Goal: Use online tool/utility: Utilize a website feature to perform a specific function

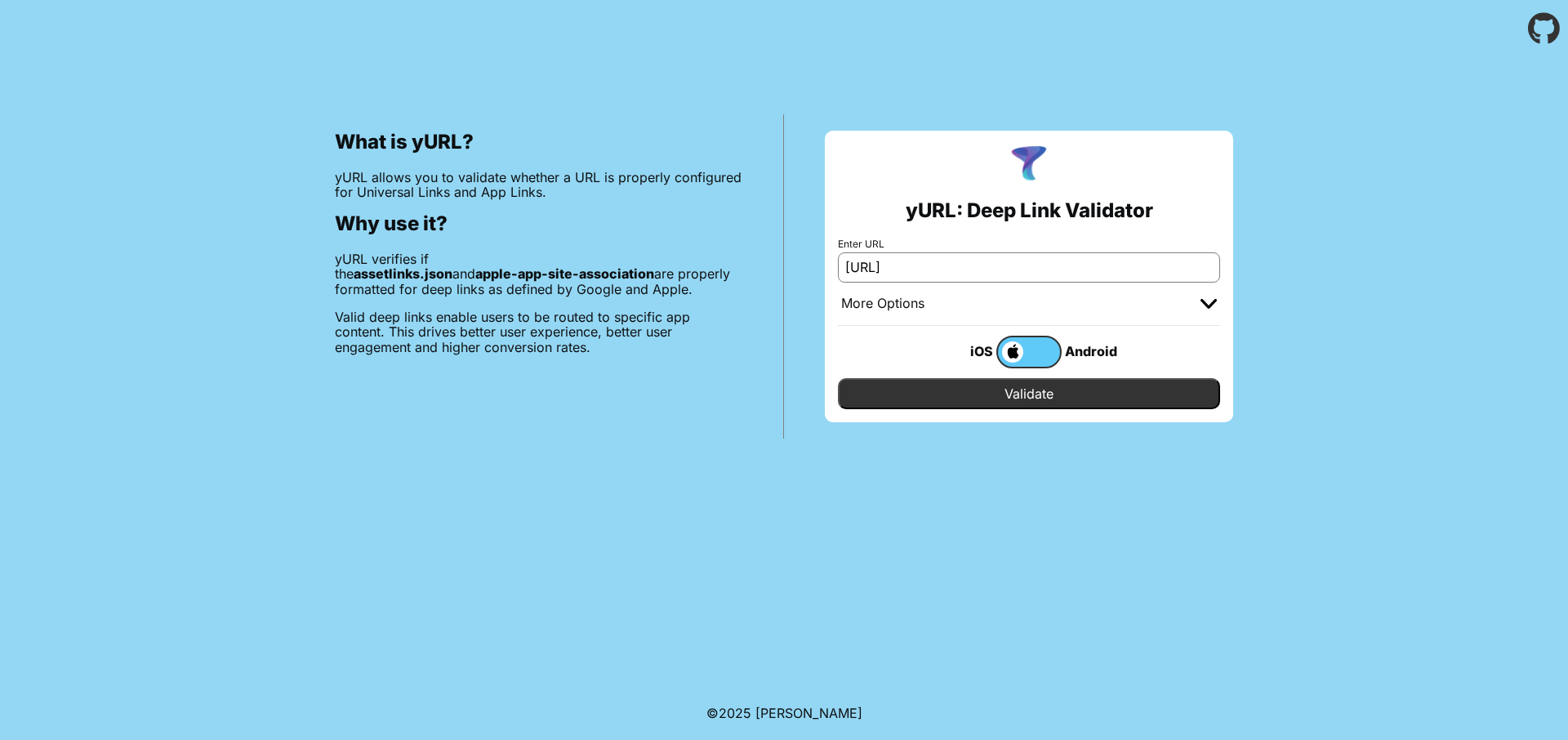
type input "[URL][DOMAIN_NAME]"
click at [1076, 386] on input "Validate" at bounding box center [1028, 393] width 383 height 31
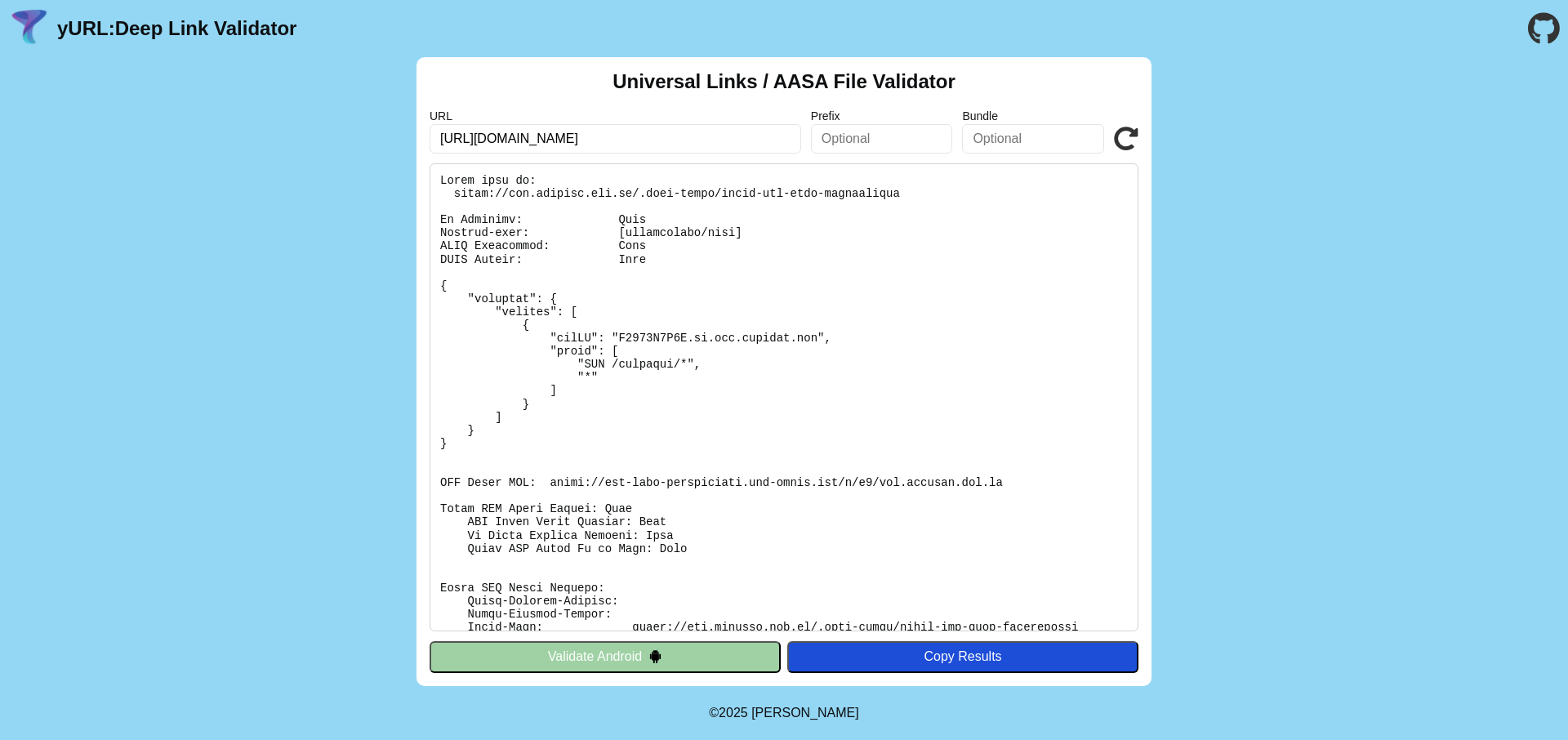
click at [735, 645] on button "Validate Android" at bounding box center [605, 656] width 352 height 31
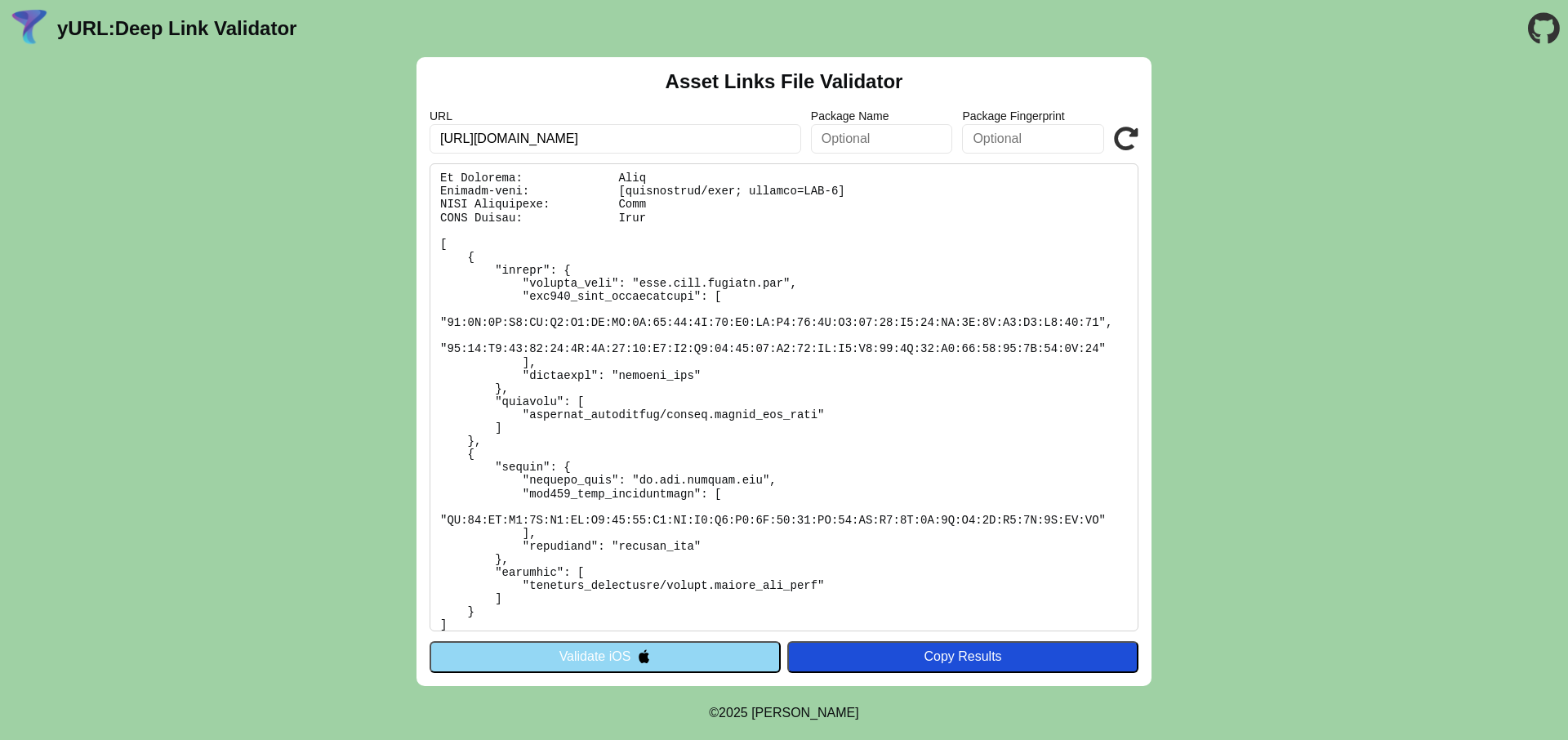
scroll to position [53, 0]
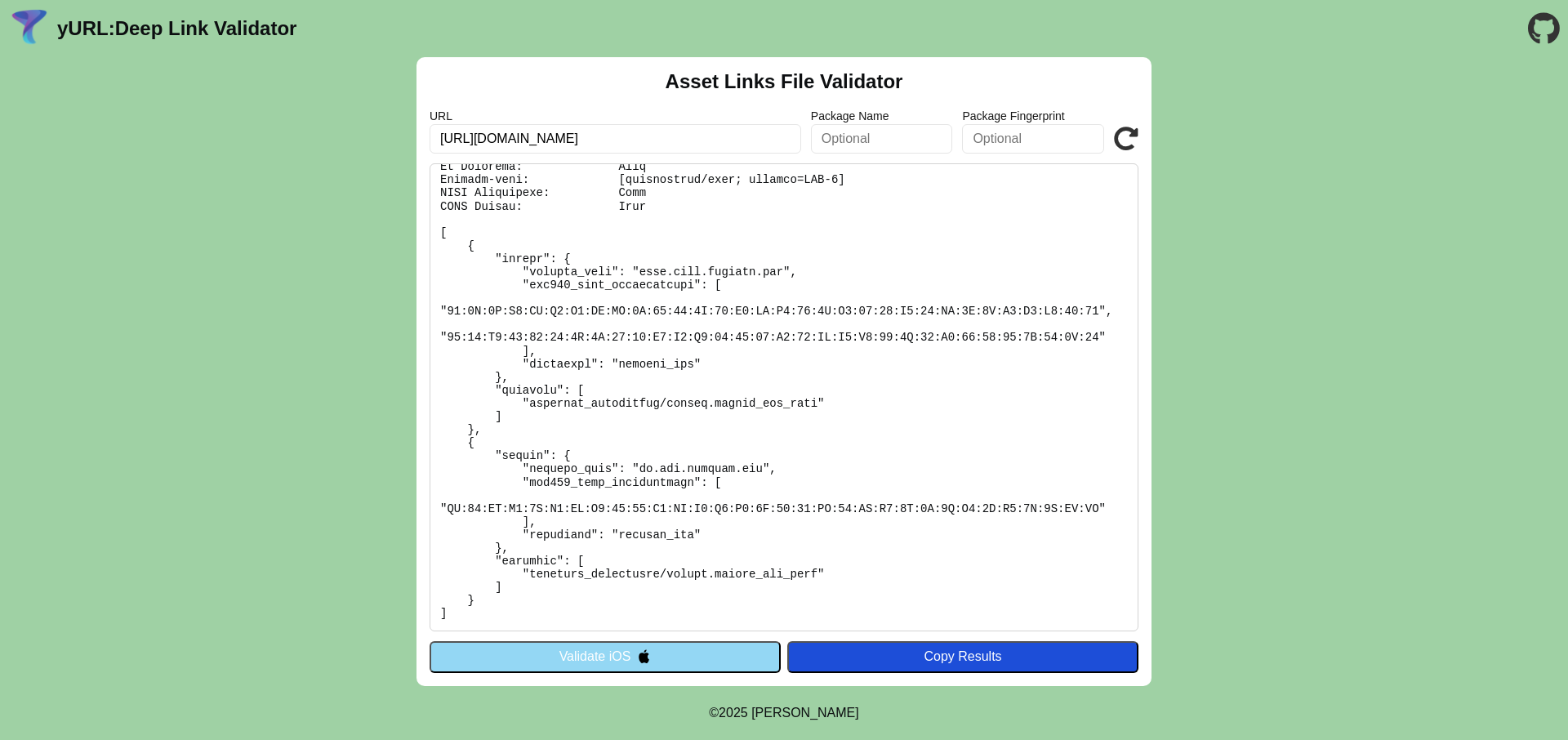
click at [739, 661] on button "Validate iOS" at bounding box center [605, 656] width 352 height 31
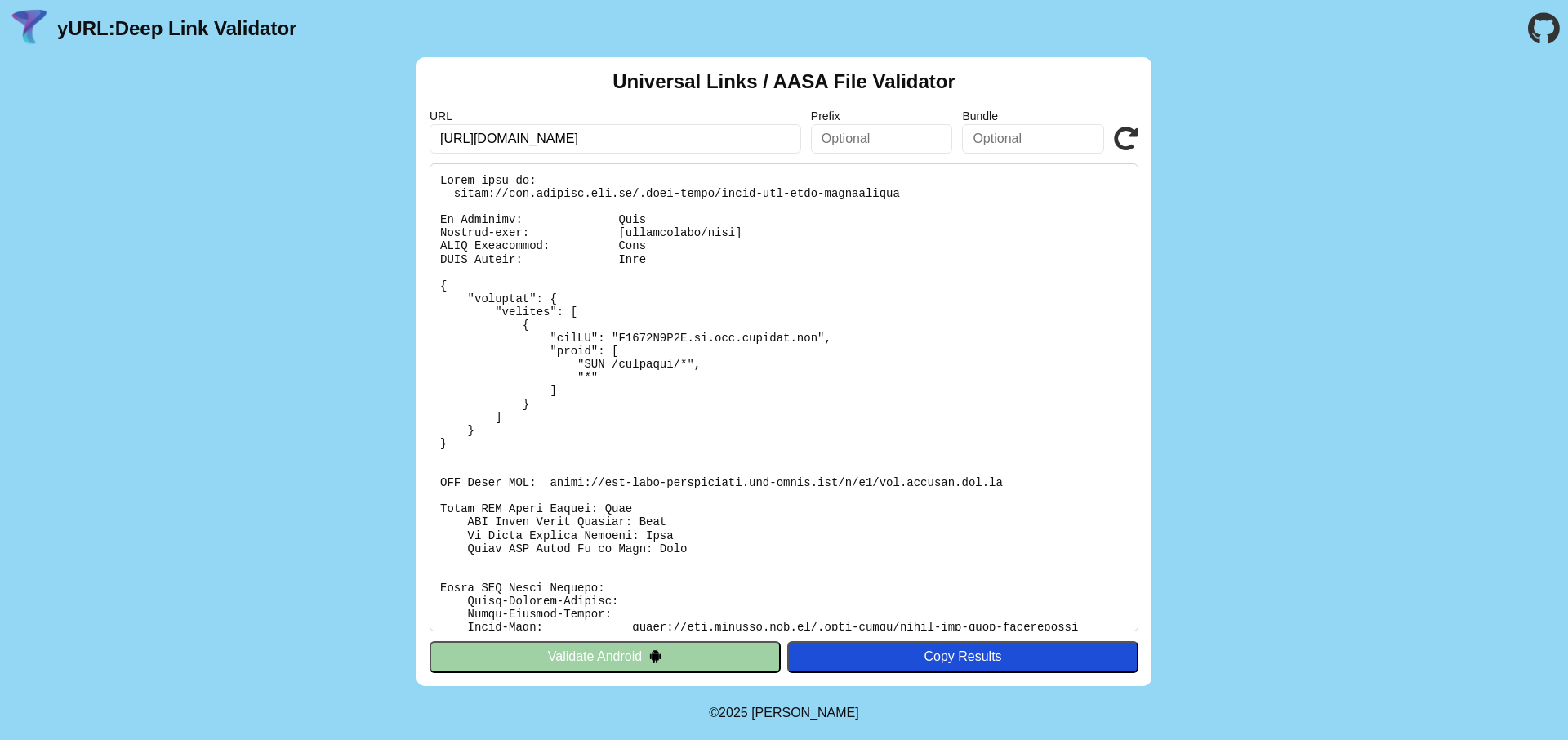
click at [533, 145] on input "https://www.farmrio.com.br/" at bounding box center [615, 139] width 372 height 29
drag, startPoint x: 511, startPoint y: 136, endPoint x: 550, endPoint y: 141, distance: 39.3
click at [550, 141] on input "https://www.farmrio.com.br/" at bounding box center [615, 139] width 372 height 29
type input "https://www.animale.com.br/"
click at [1125, 135] on icon at bounding box center [1126, 139] width 25 height 25
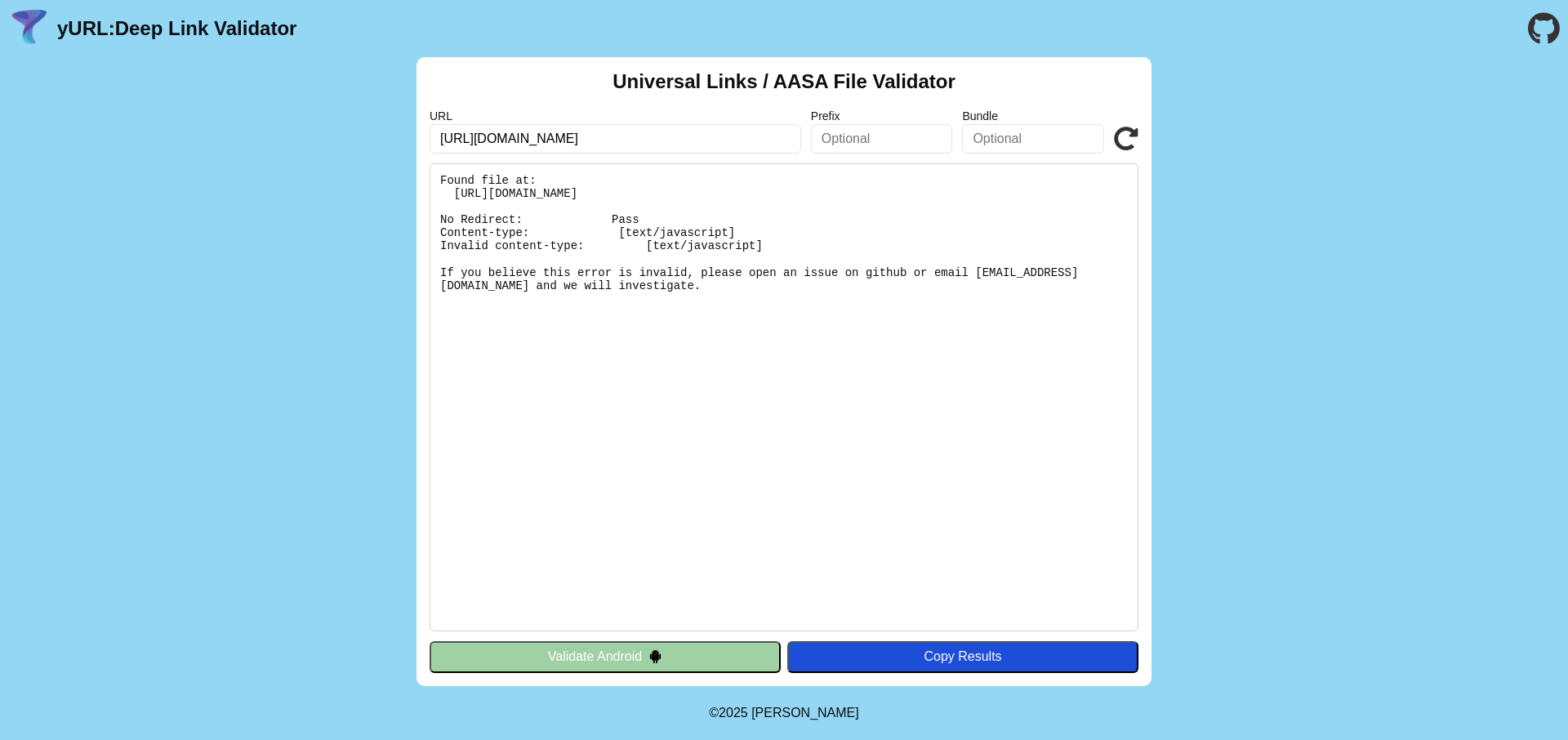
click at [747, 648] on button "Validate Android" at bounding box center [605, 656] width 352 height 31
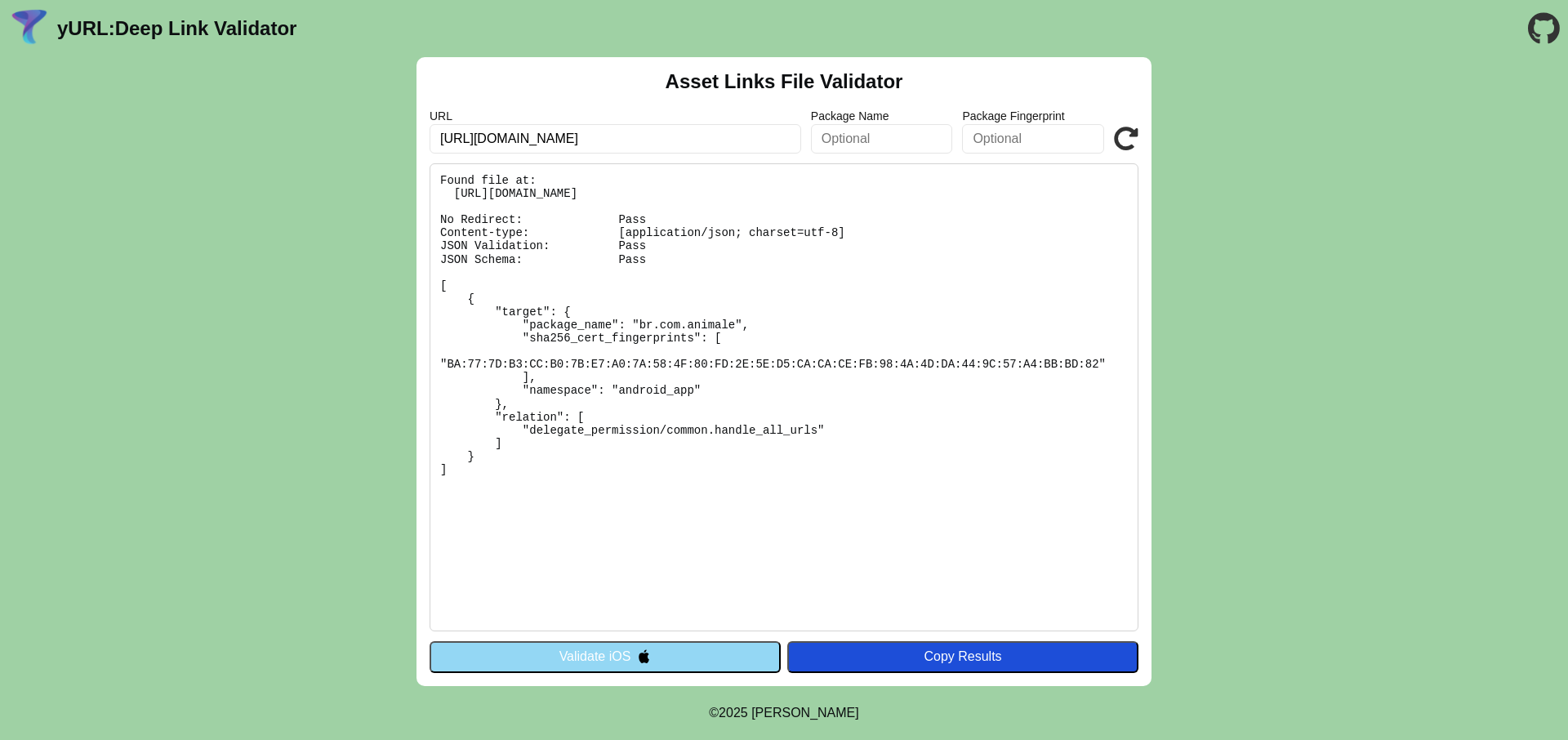
click at [629, 146] on input "[URL][DOMAIN_NAME]" at bounding box center [615, 139] width 372 height 29
drag, startPoint x: 599, startPoint y: 138, endPoint x: 482, endPoint y: 143, distance: 117.1
click at [482, 143] on input "[URL][DOMAIN_NAME]" at bounding box center [615, 139] width 372 height 29
click at [708, 665] on button "Validate iOS" at bounding box center [605, 656] width 352 height 31
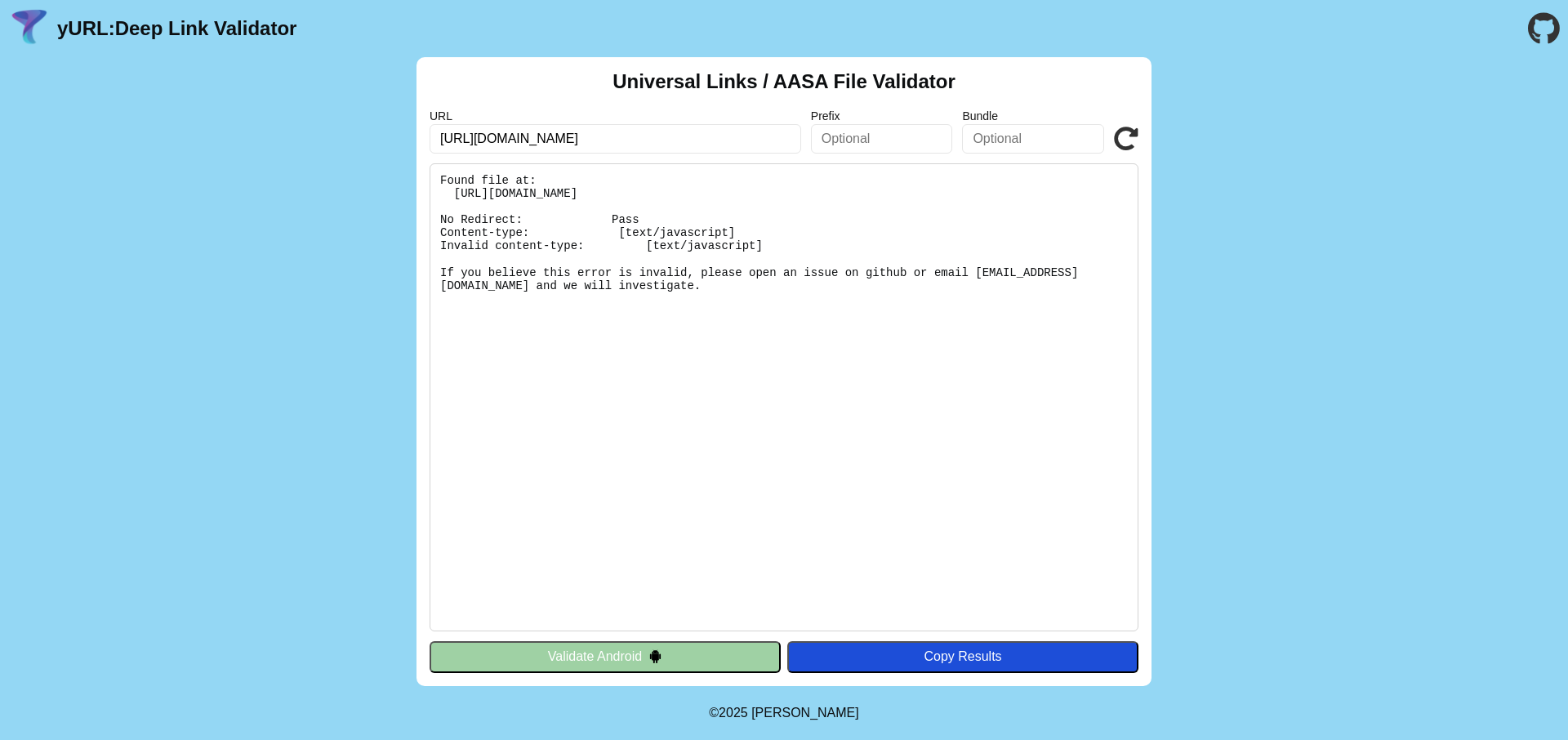
click at [659, 145] on input "[URL][DOMAIN_NAME]" at bounding box center [615, 139] width 372 height 29
drag, startPoint x: 622, startPoint y: 238, endPoint x: 708, endPoint y: 234, distance: 86.1
click at [733, 230] on pre "Found file at: [URL][DOMAIN_NAME] No Redirect: Pass Content-type: [text/javascr…" at bounding box center [784, 397] width 708 height 468
drag, startPoint x: 648, startPoint y: 249, endPoint x: 751, endPoint y: 254, distance: 103.1
click at [751, 254] on pre "Found file at: [URL][DOMAIN_NAME] No Redirect: Pass Content-type: [text/javascr…" at bounding box center [784, 397] width 708 height 468
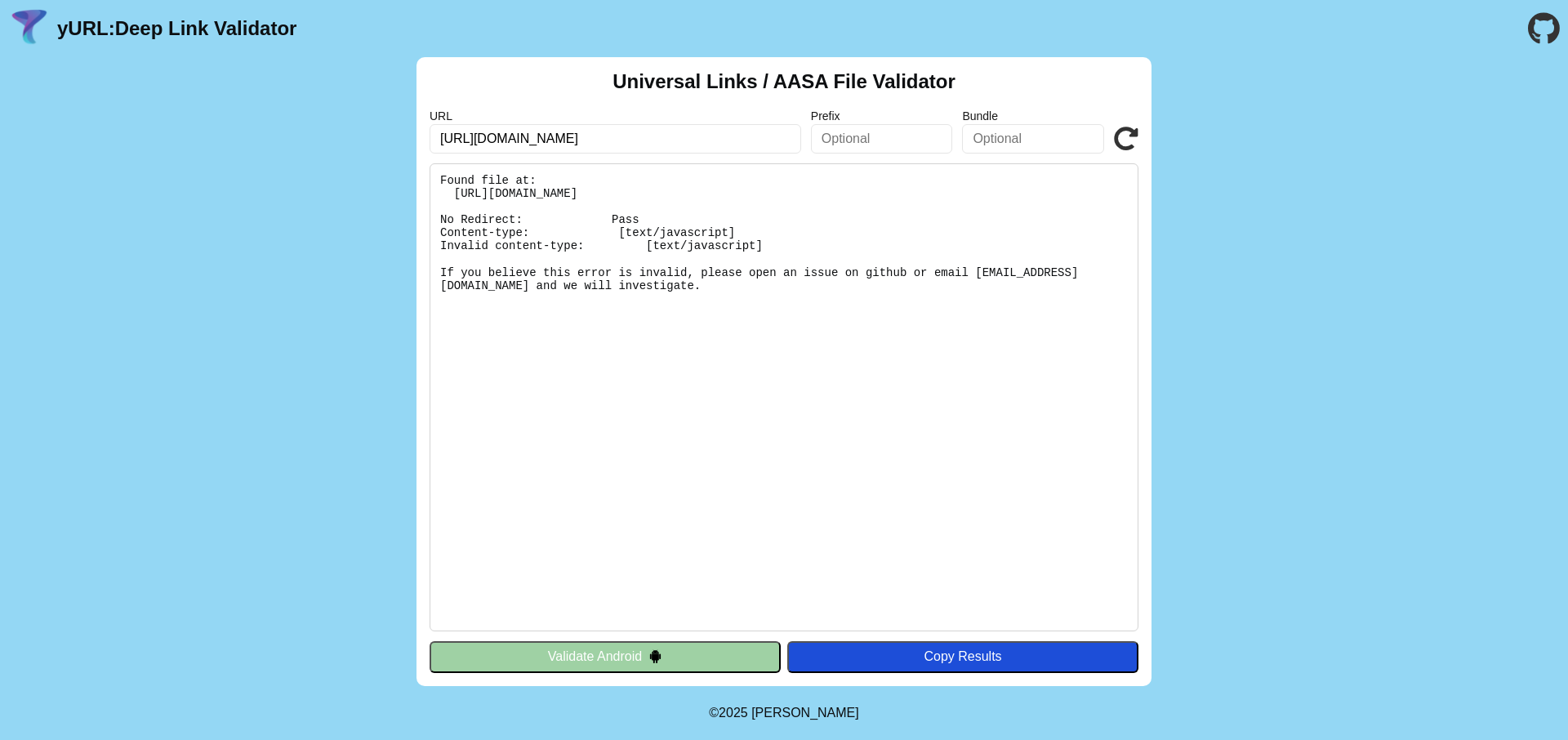
click at [615, 289] on pre "Found file at: [URL][DOMAIN_NAME] No Redirect: Pass Content-type: [text/javascr…" at bounding box center [784, 397] width 708 height 468
click at [675, 660] on button "Validate Android" at bounding box center [605, 656] width 352 height 31
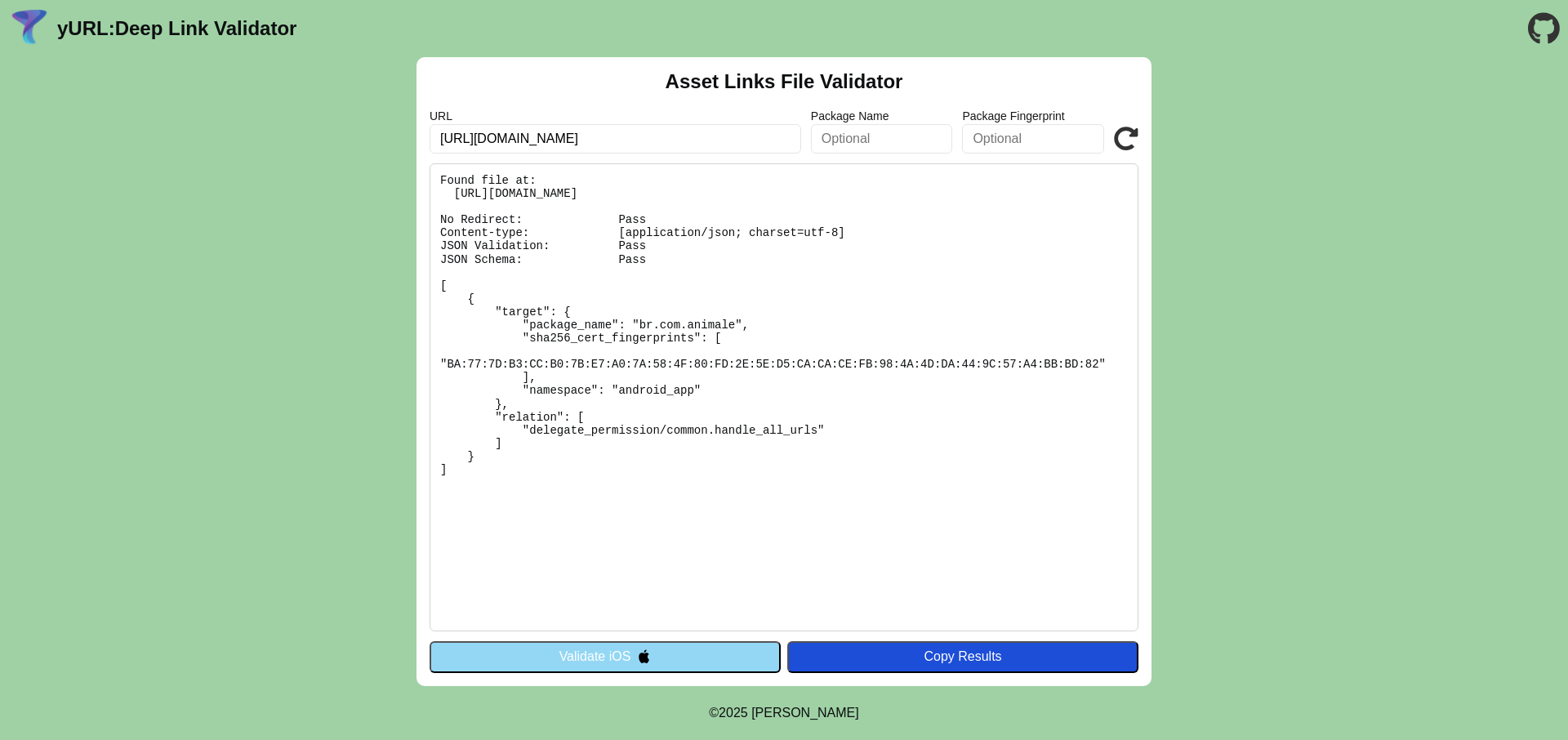
click at [535, 146] on input "[URL][DOMAIN_NAME]" at bounding box center [615, 139] width 372 height 29
click at [549, 147] on input "[URL][DOMAIN_NAME]" at bounding box center [615, 139] width 372 height 29
drag, startPoint x: 557, startPoint y: 145, endPoint x: 512, endPoint y: 143, distance: 45.0
click at [512, 143] on input "[URL][DOMAIN_NAME]" at bounding box center [615, 139] width 372 height 29
drag, startPoint x: 511, startPoint y: 137, endPoint x: 481, endPoint y: 135, distance: 30.1
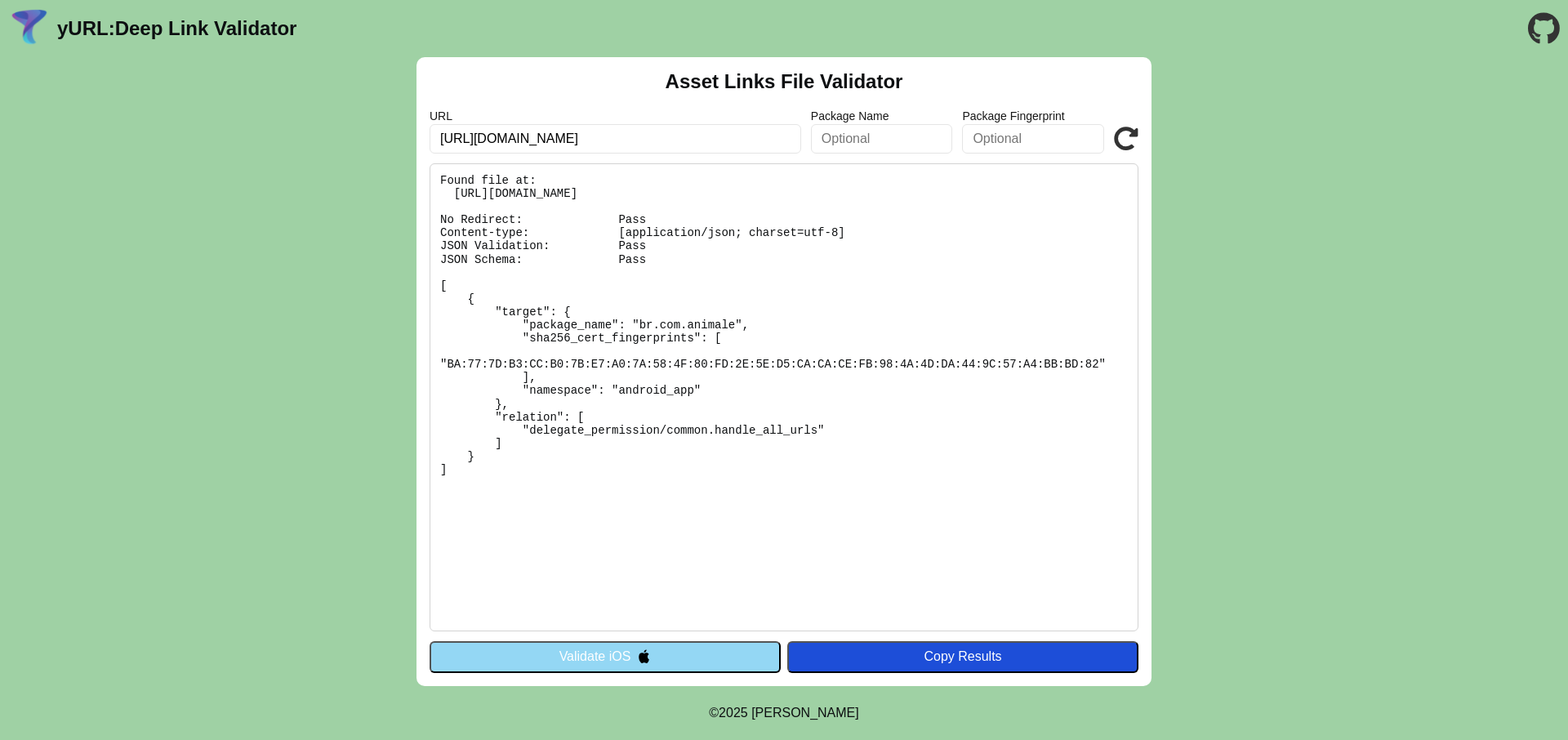
click at [481, 135] on input "[URL][DOMAIN_NAME]" at bounding box center [615, 139] width 372 height 29
click at [603, 140] on input "[URL][DOMAIN_NAME]" at bounding box center [615, 139] width 372 height 29
type input "[URL][DOMAIN_NAME]"
click at [628, 660] on button "Validate iOS" at bounding box center [605, 656] width 352 height 31
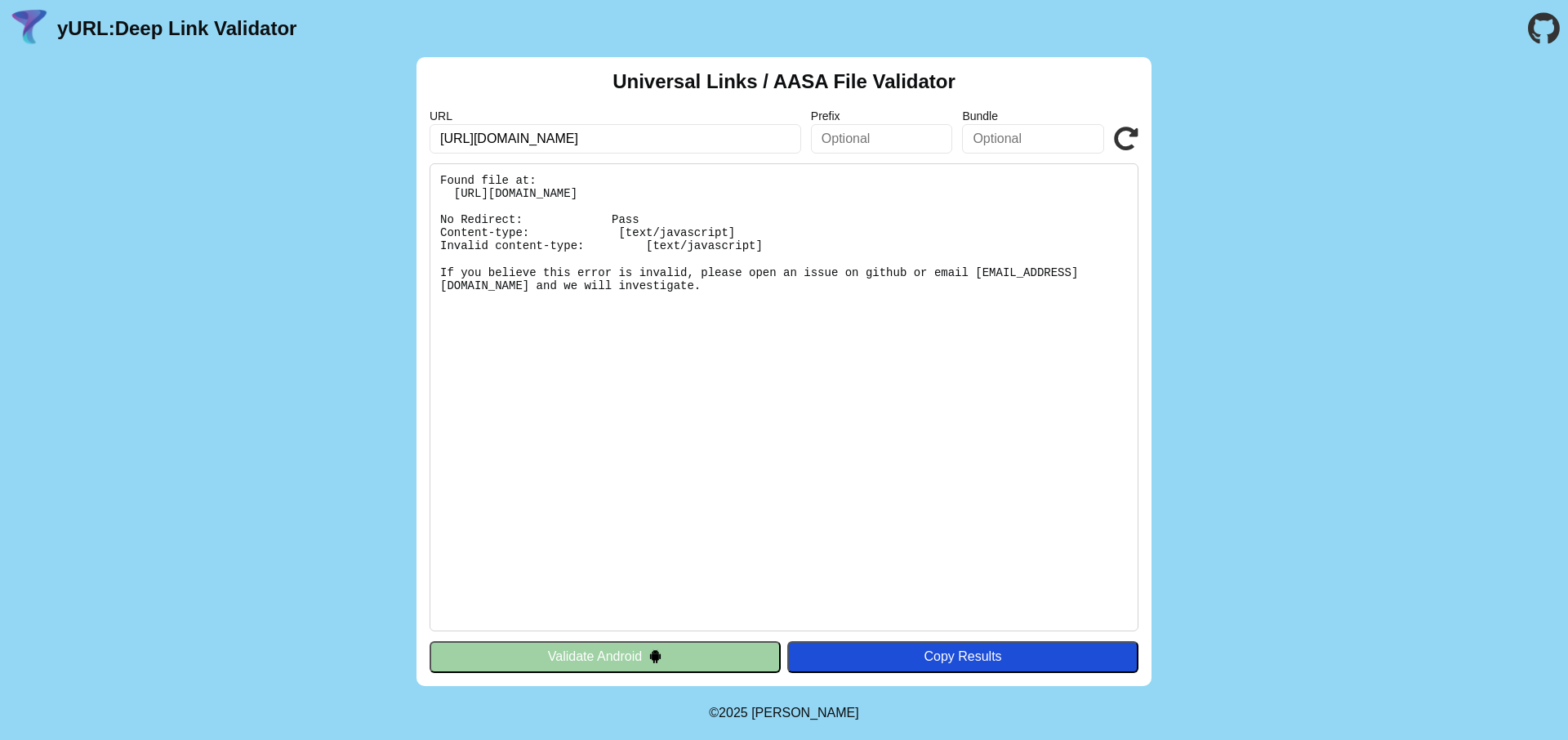
drag, startPoint x: 557, startPoint y: 140, endPoint x: 485, endPoint y: 136, distance: 72.1
click at [481, 136] on input "[URL][DOMAIN_NAME]" at bounding box center [615, 139] width 372 height 29
type input "[URL][DOMAIN_NAME]"
click at [1123, 139] on icon at bounding box center [1126, 139] width 25 height 25
